Goal: Task Accomplishment & Management: Manage account settings

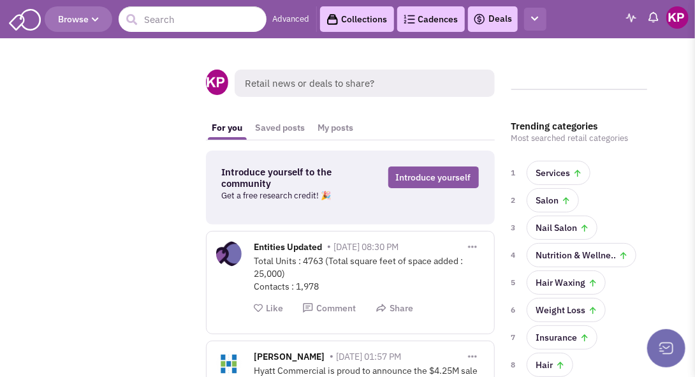
click at [540, 25] on button "button" at bounding box center [535, 20] width 22 height 24
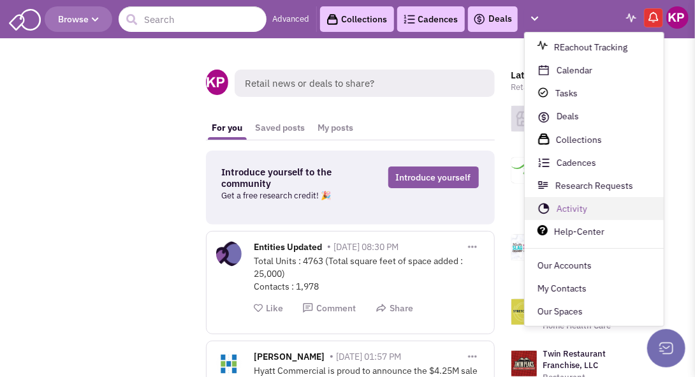
click at [572, 210] on link "Activity" at bounding box center [594, 209] width 139 height 23
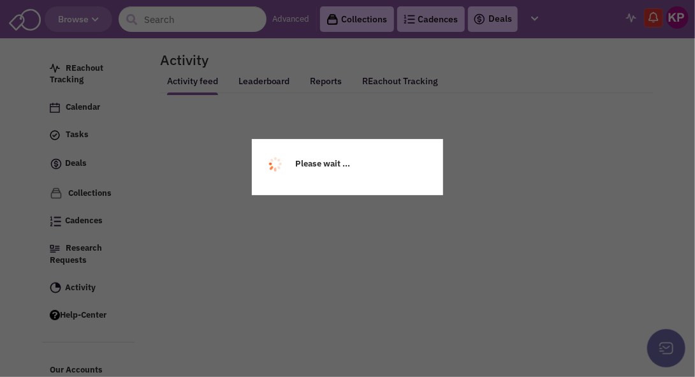
select select
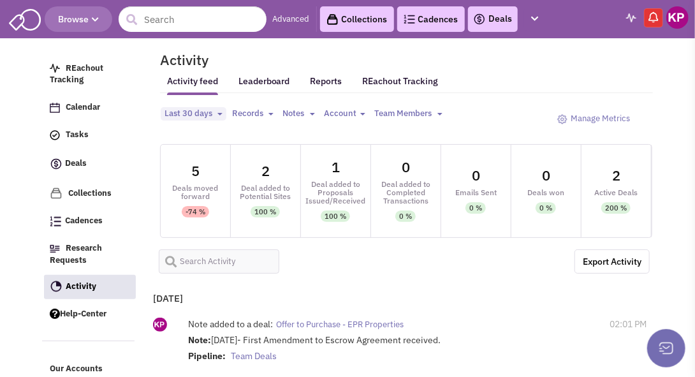
select select
click at [677, 18] on img at bounding box center [677, 17] width 22 height 22
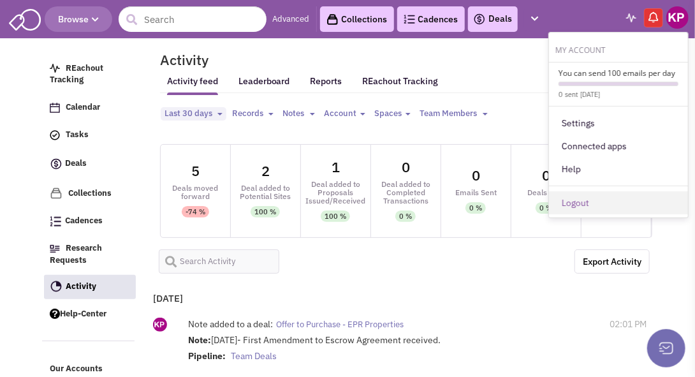
click at [584, 199] on link "Logout" at bounding box center [618, 202] width 139 height 23
